Goal: Register for event/course

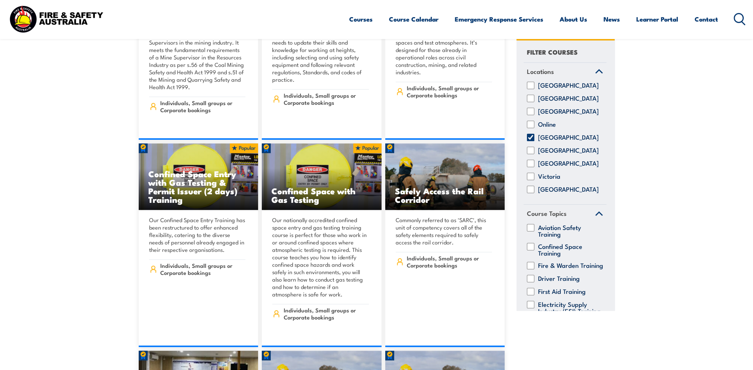
scroll to position [18, 0]
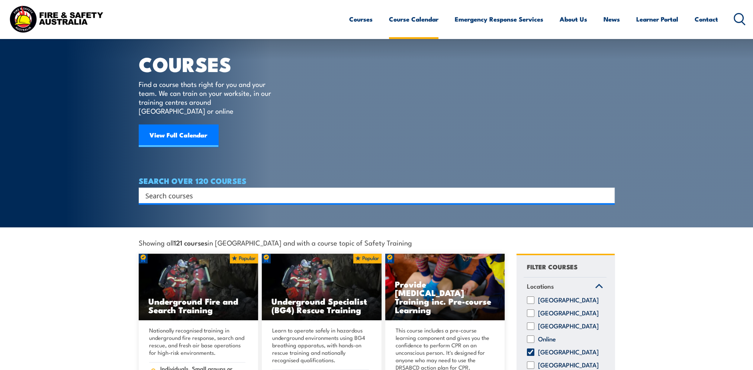
click at [410, 22] on link "Course Calendar" at bounding box center [413, 19] width 49 height 20
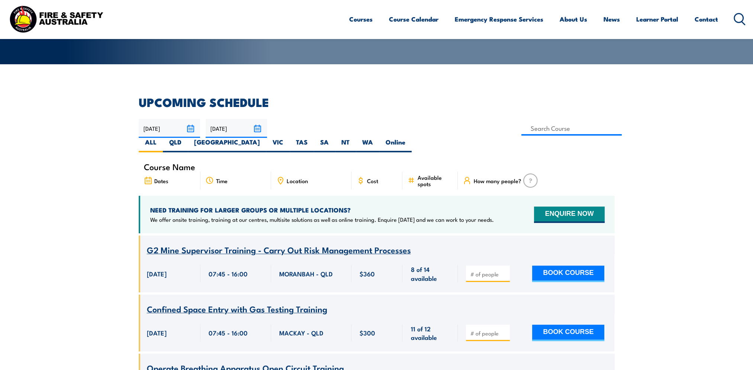
scroll to position [186, 0]
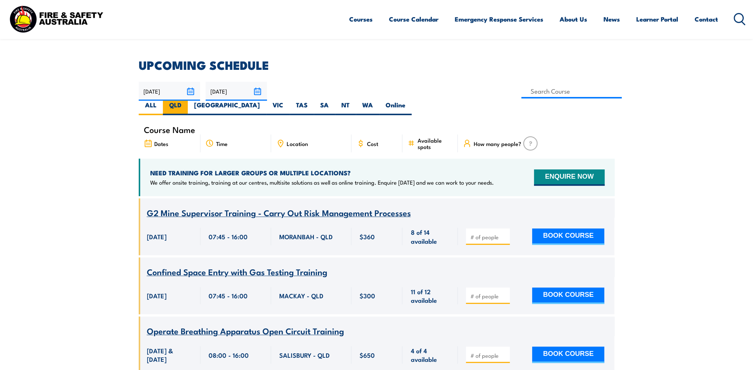
click at [188, 101] on label "QLD" at bounding box center [175, 108] width 25 height 14
click at [186, 101] on input "QLD" at bounding box center [183, 103] width 5 height 5
radio input "true"
